Goal: Information Seeking & Learning: Learn about a topic

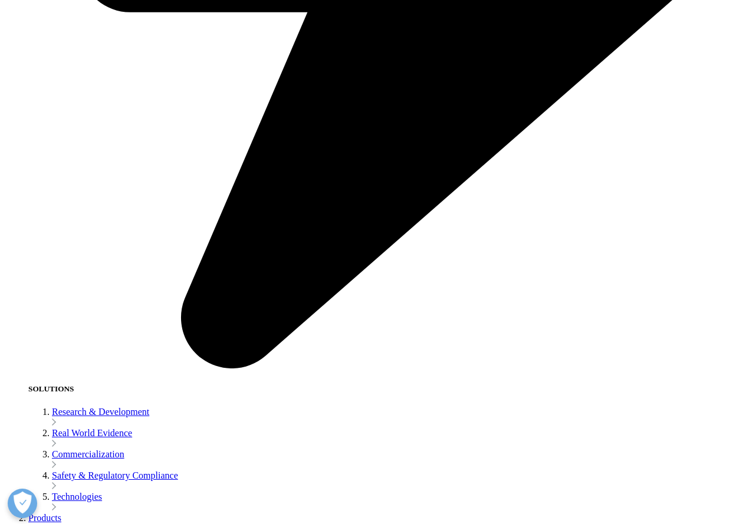
scroll to position [1652, 0]
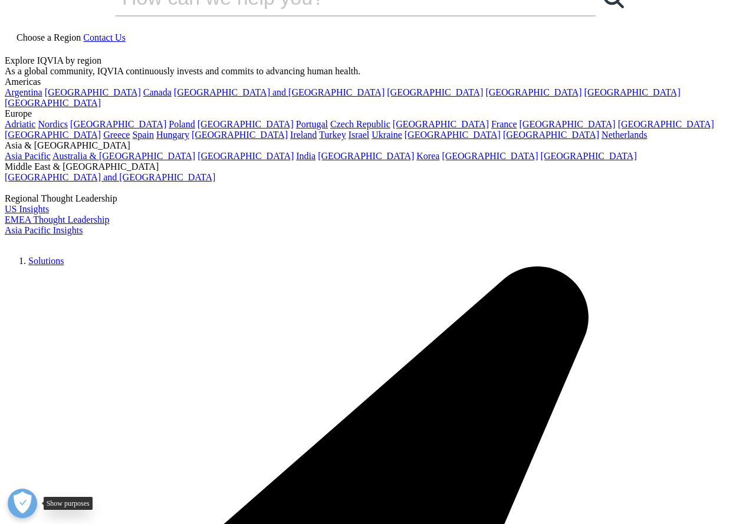
scroll to position [0, 0]
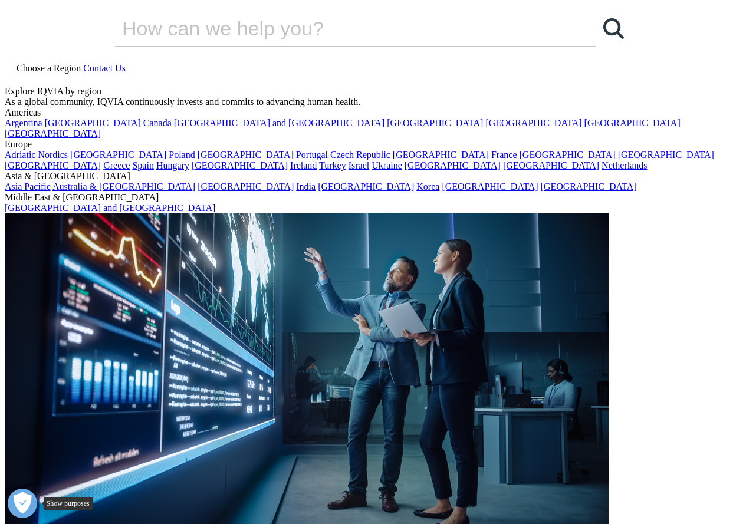
click at [18, 500] on button "Open Preferences" at bounding box center [22, 503] width 29 height 29
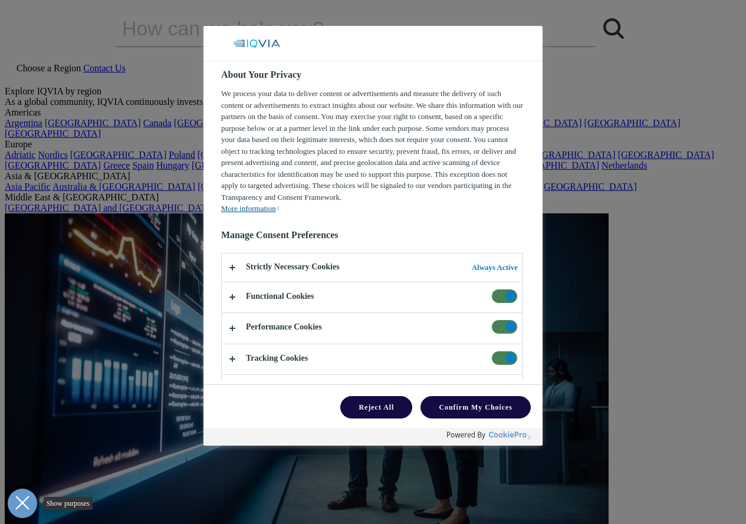
click at [19, 503] on icon "Close Preferences" at bounding box center [22, 503] width 14 height 14
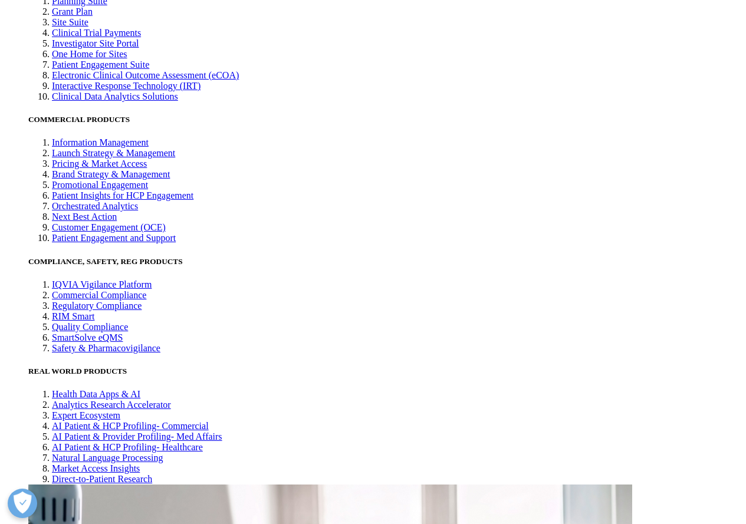
scroll to position [2403, 0]
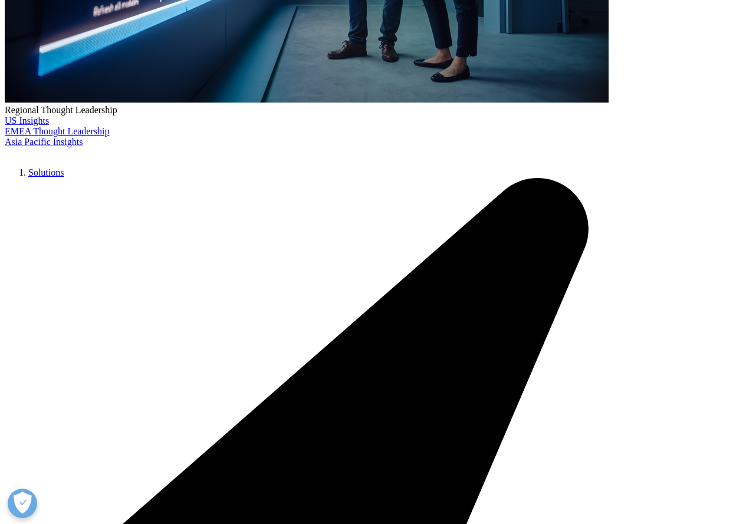
scroll to position [227, 0]
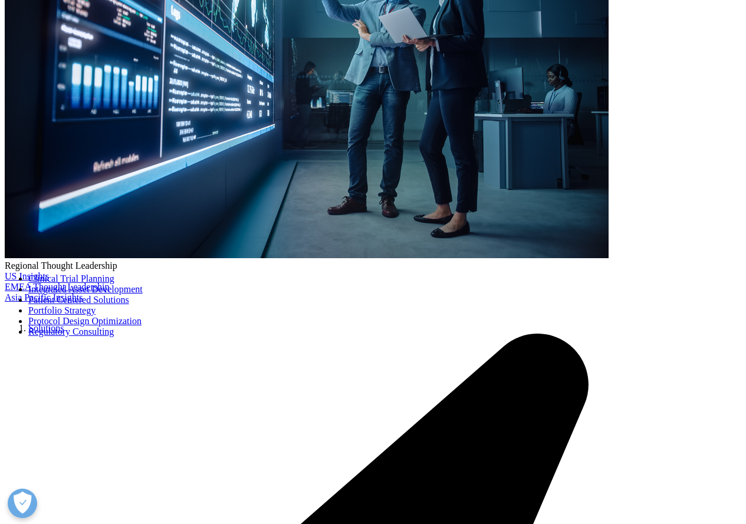
scroll to position [404, 0]
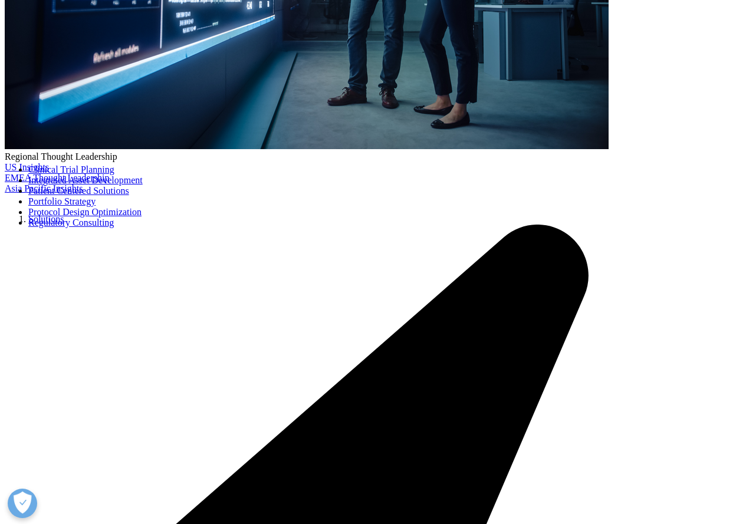
click at [87, 175] on link "Clinical Trial Planning" at bounding box center [71, 170] width 86 height 10
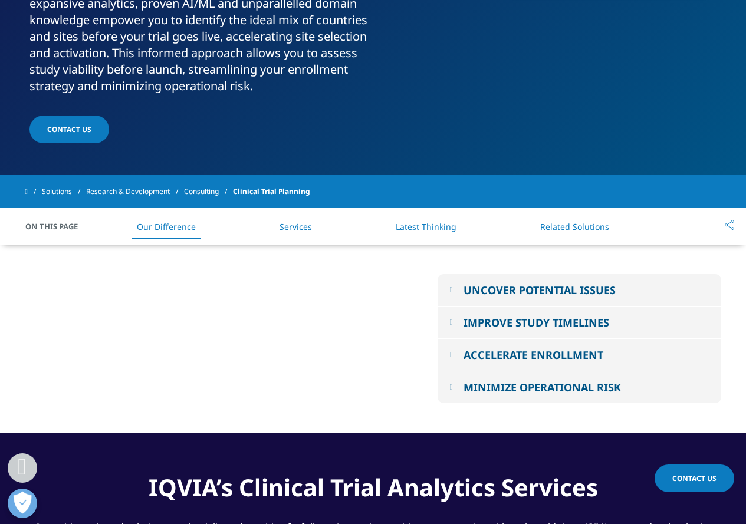
scroll to position [531, 0]
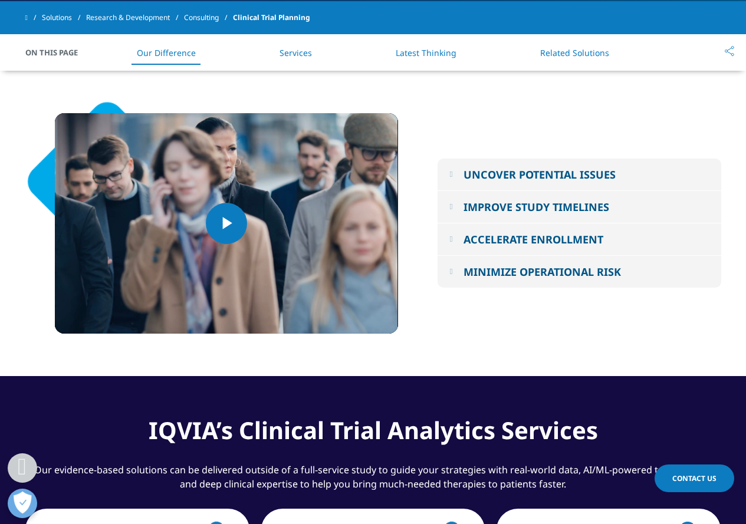
click at [546, 263] on button "MINIMIZE OPERATIONAL RISK" at bounding box center [580, 272] width 284 height 32
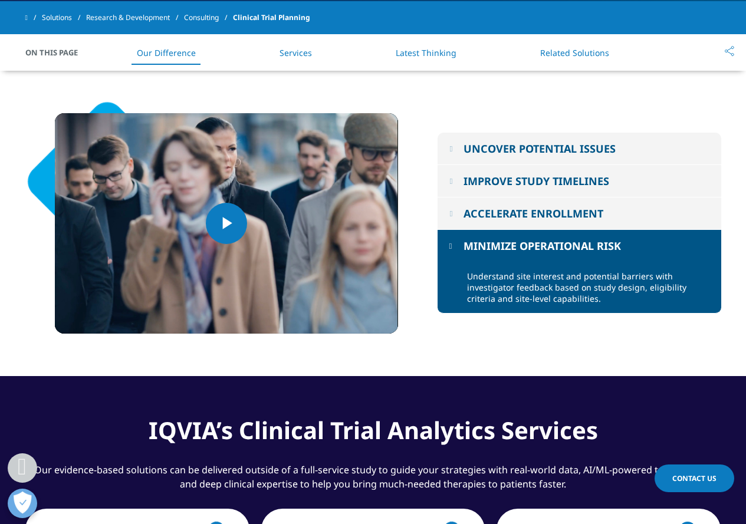
click at [549, 255] on button "MINIMIZE OPERATIONAL RISK" at bounding box center [580, 246] width 284 height 32
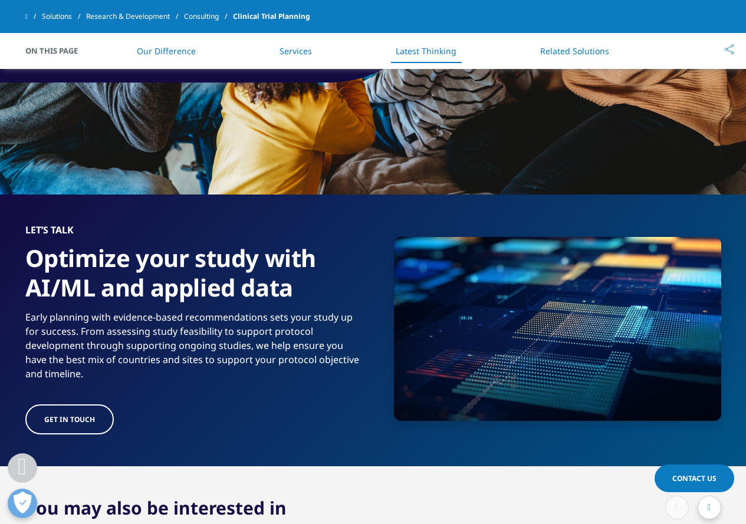
scroll to position [1416, 0]
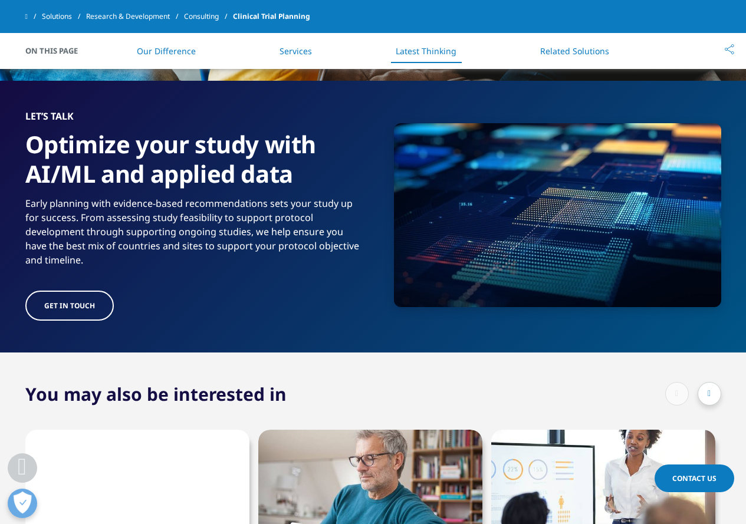
click at [706, 382] on div at bounding box center [710, 394] width 24 height 24
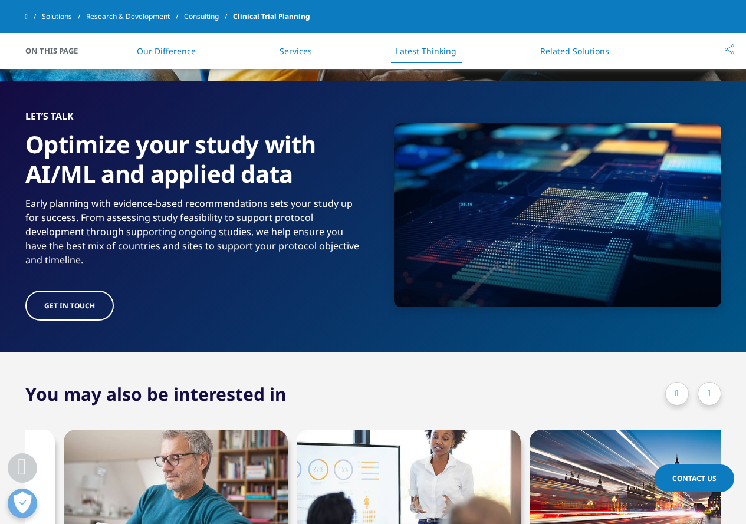
scroll to position [0, 224]
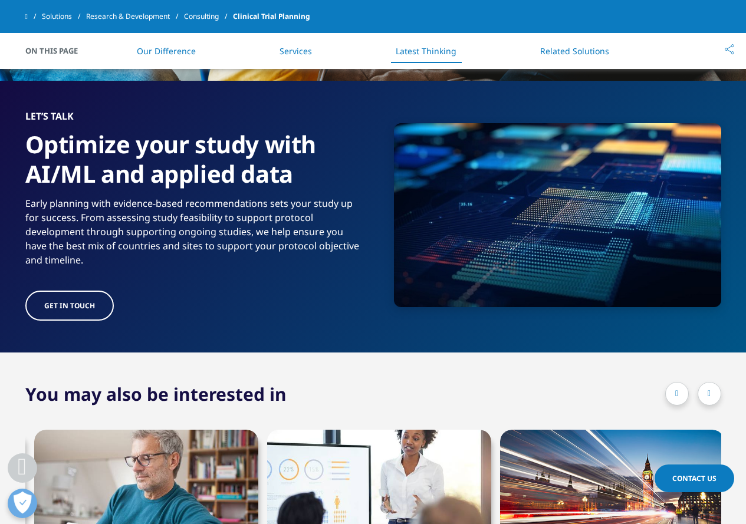
click at [700, 491] on link "Contact Us" at bounding box center [695, 479] width 80 height 28
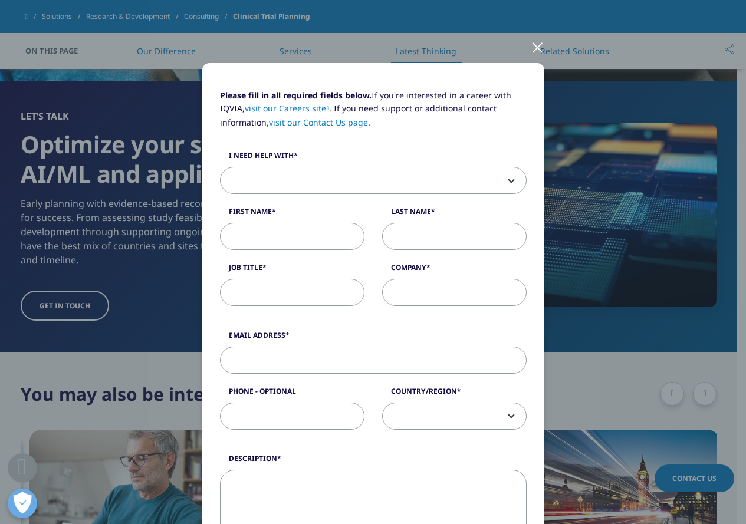
scroll to position [0, 0]
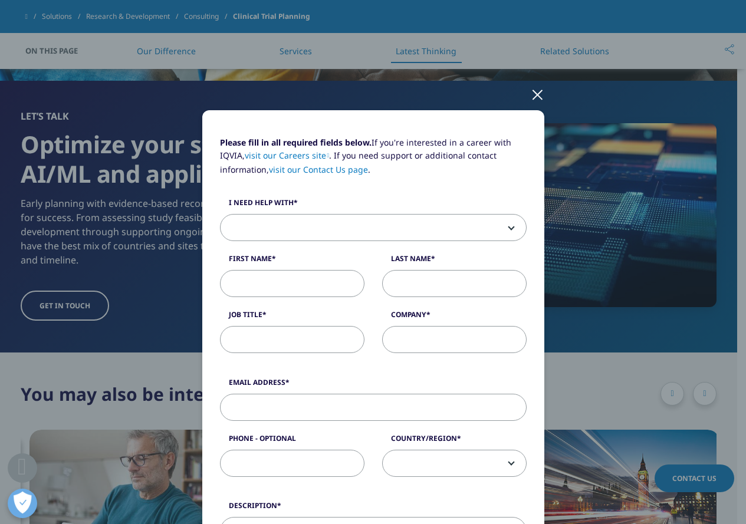
click at [532, 101] on div at bounding box center [538, 94] width 14 height 32
